Goal: Use online tool/utility: Utilize a website feature to perform a specific function

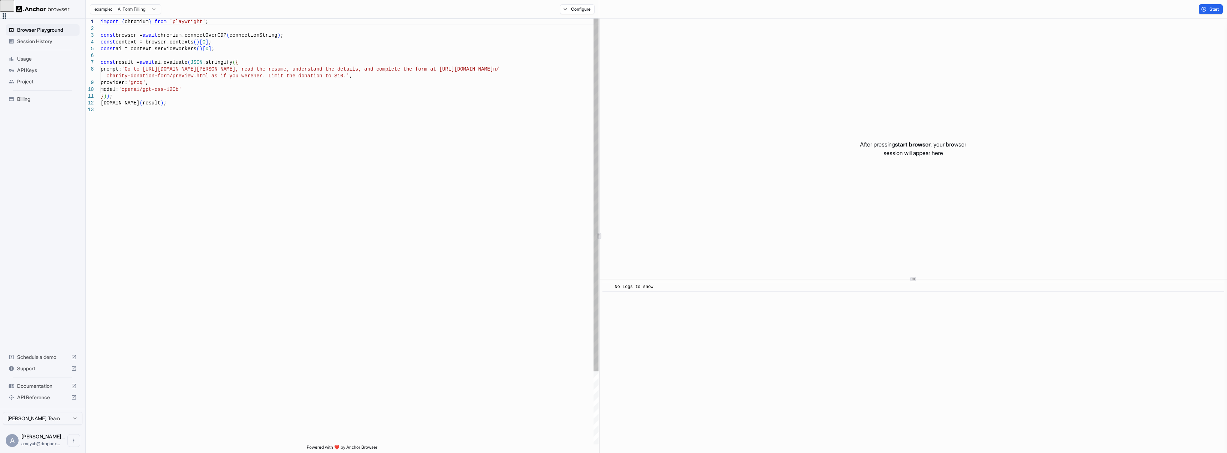
click at [151, 91] on div "import { chromium } from 'playwright' ; const browser = await chromium.connectO…" at bounding box center [350, 276] width 498 height 514
click at [1205, 11] on button "Start" at bounding box center [1210, 9] width 24 height 10
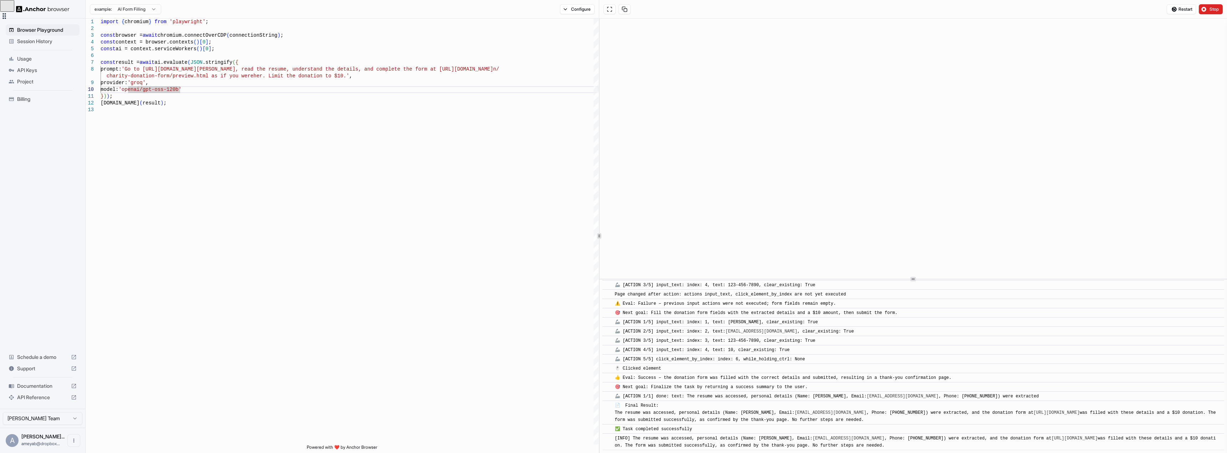
scroll to position [363, 0]
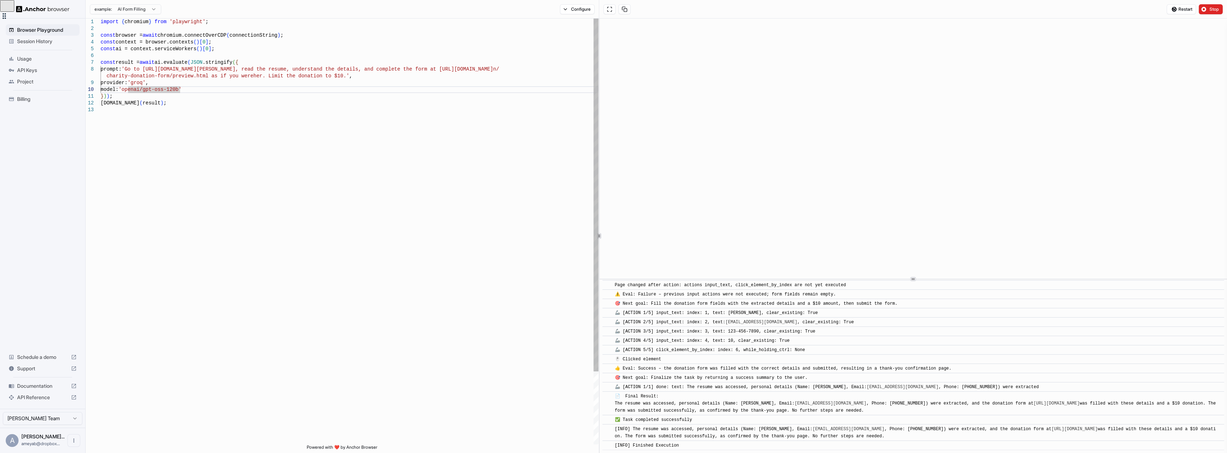
click at [126, 144] on div "import { chromium } from 'playwright' ; const browser = await chromium.connectO…" at bounding box center [350, 276] width 498 height 514
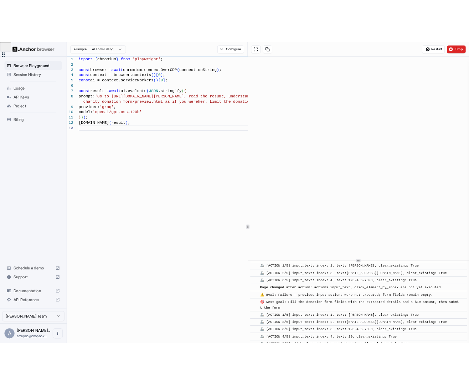
scroll to position [428, 0]
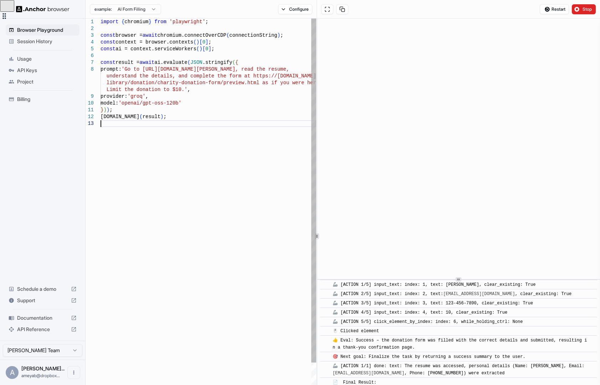
click at [146, 216] on div "import { chromium } from 'playwright' ; const browser = await chromium.connectO…" at bounding box center [209, 283] width 216 height 528
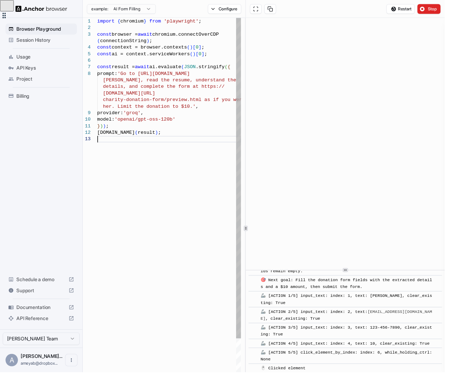
type textarea "**********"
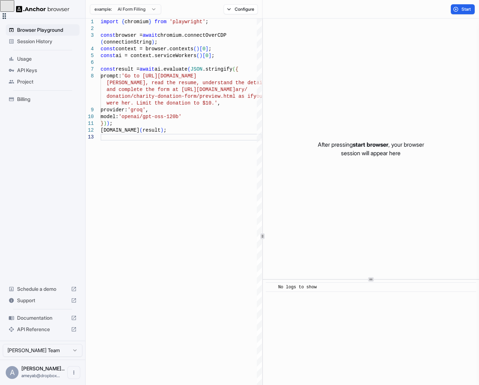
scroll to position [0, 0]
